Goal: Information Seeking & Learning: Learn about a topic

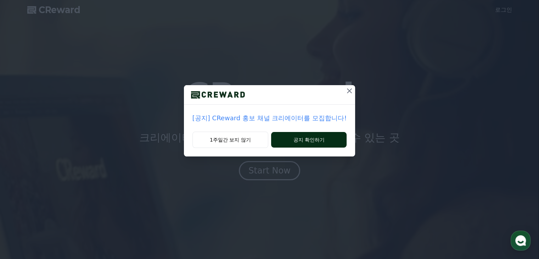
drag, startPoint x: 300, startPoint y: 140, endPoint x: 320, endPoint y: 140, distance: 19.1
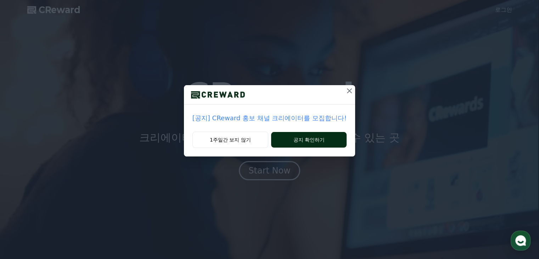
click at [300, 140] on button "공지 확인하기" at bounding box center [308, 140] width 75 height 16
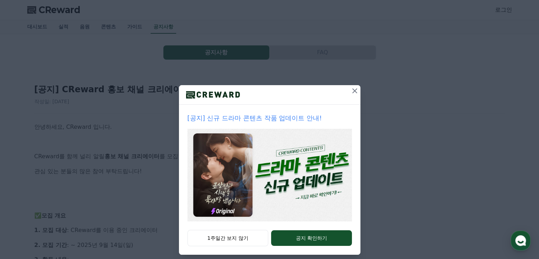
click at [295, 189] on img at bounding box center [269, 175] width 164 height 92
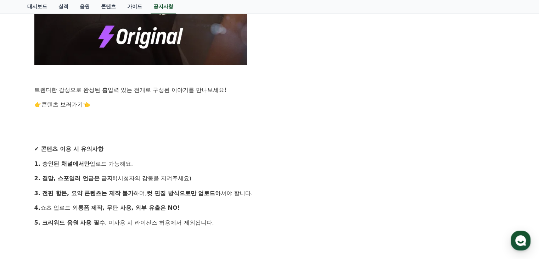
scroll to position [531, 0]
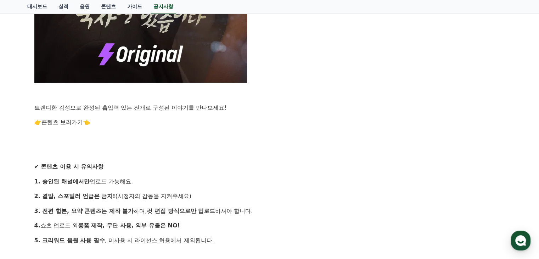
click at [51, 121] on link "콘텐츠 보러가기" at bounding box center [61, 122] width 41 height 7
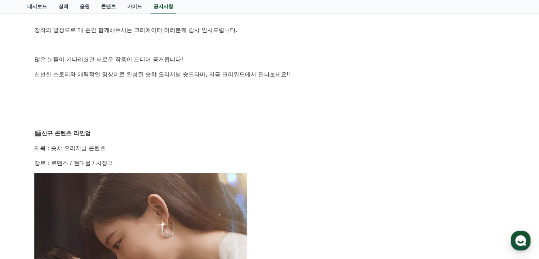
scroll to position [0, 0]
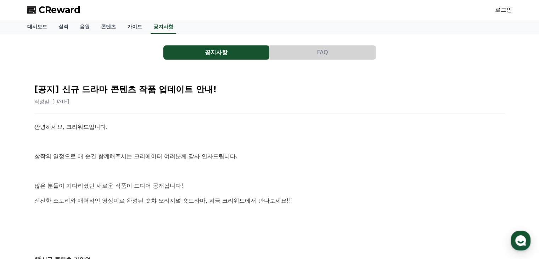
click at [322, 52] on button "FAQ" at bounding box center [323, 52] width 106 height 14
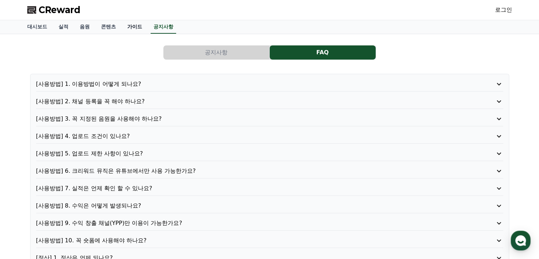
click at [135, 27] on link "가이드" at bounding box center [135, 26] width 26 height 13
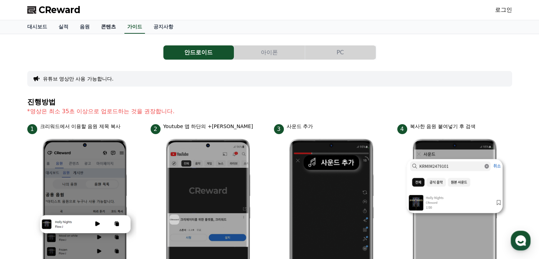
click at [108, 26] on link "콘텐츠" at bounding box center [108, 26] width 26 height 13
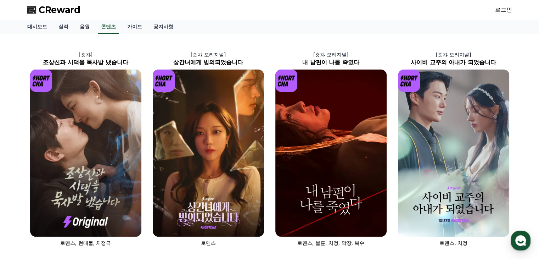
click at [84, 26] on link "음원" at bounding box center [84, 26] width 21 height 13
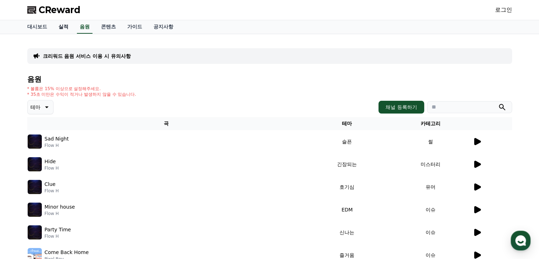
click at [62, 25] on link "실적" at bounding box center [63, 26] width 21 height 13
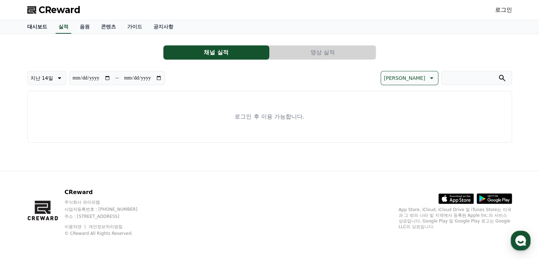
click at [40, 26] on link "대시보드" at bounding box center [37, 26] width 31 height 13
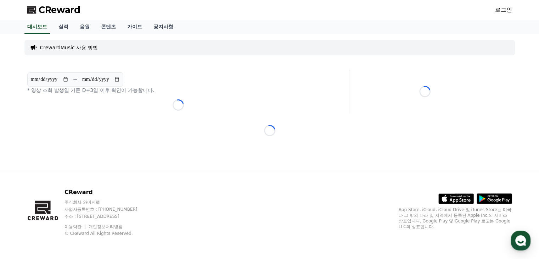
click at [49, 9] on span "CReward" at bounding box center [60, 9] width 42 height 11
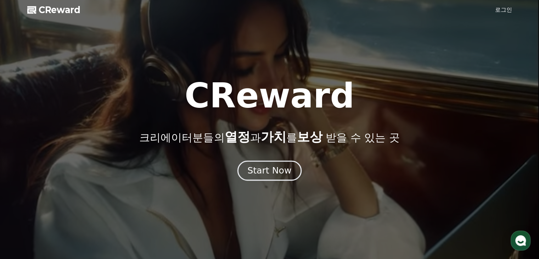
click at [286, 172] on div "Start Now" at bounding box center [269, 170] width 44 height 12
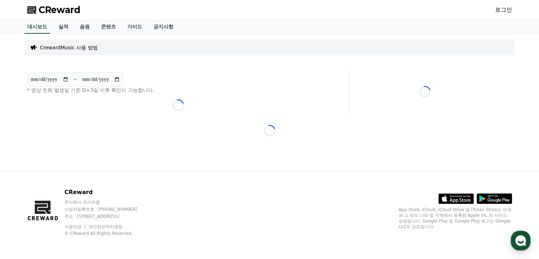
click at [73, 11] on span "CReward" at bounding box center [60, 9] width 42 height 11
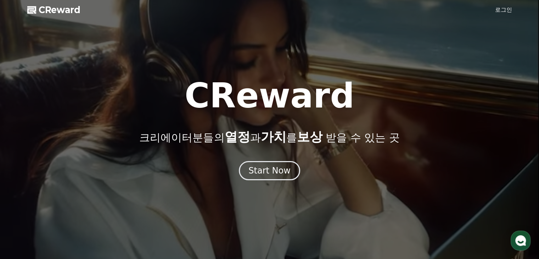
click at [499, 7] on link "로그인" at bounding box center [503, 10] width 17 height 9
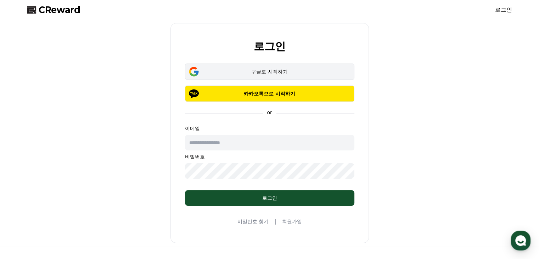
click at [263, 68] on div "구글로 시작하기" at bounding box center [269, 71] width 149 height 7
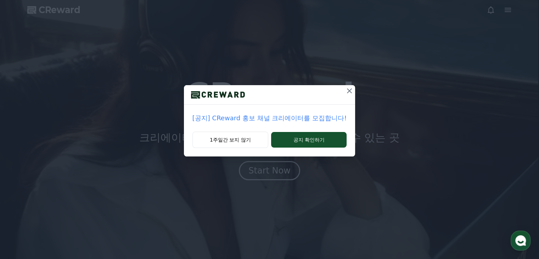
click at [373, 190] on div "[공지] CReward 홍보 채널 크리에이터를 모집합니다! 1주일간 보지 않기 공지 확인하기" at bounding box center [269, 129] width 539 height 259
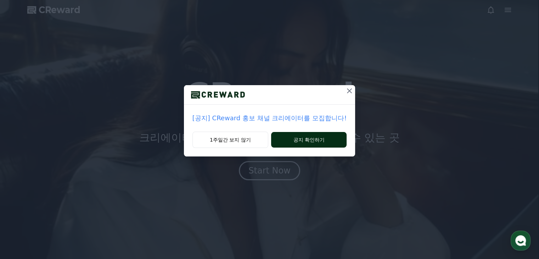
click at [316, 136] on button "공지 확인하기" at bounding box center [308, 140] width 75 height 16
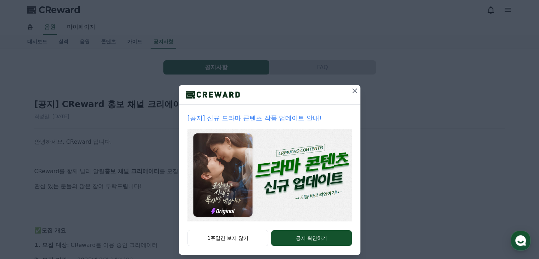
click at [352, 89] on icon at bounding box center [354, 90] width 5 height 5
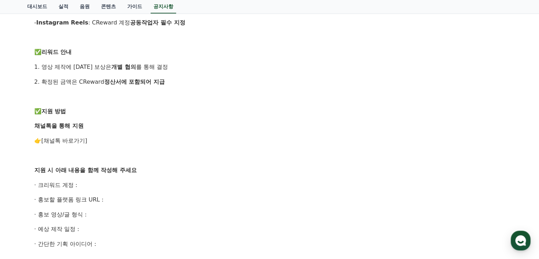
scroll to position [319, 0]
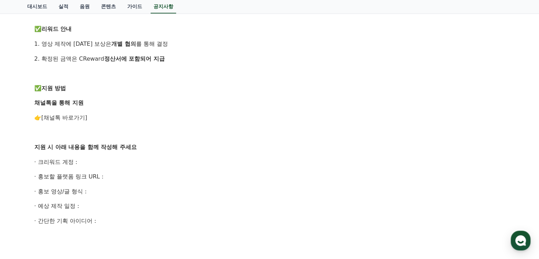
click at [51, 115] on link "[채널톡 바로가기]" at bounding box center [64, 117] width 46 height 7
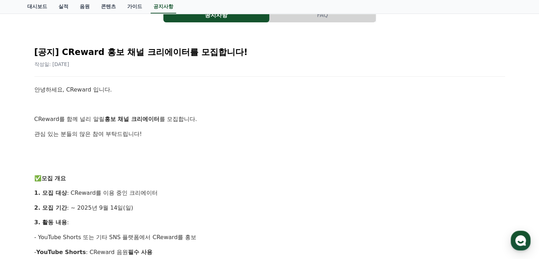
scroll to position [0, 0]
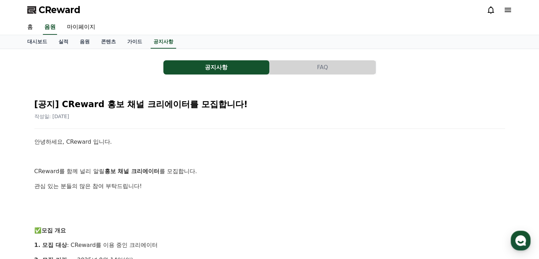
click at [73, 14] on span "CReward" at bounding box center [60, 9] width 42 height 11
